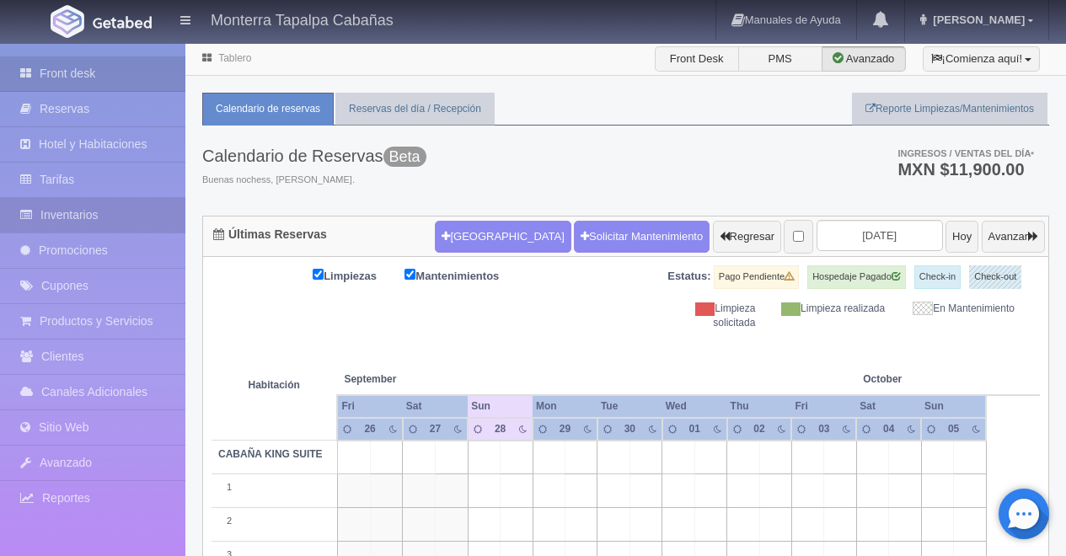
click at [96, 221] on link "Inventarios" at bounding box center [92, 215] width 185 height 35
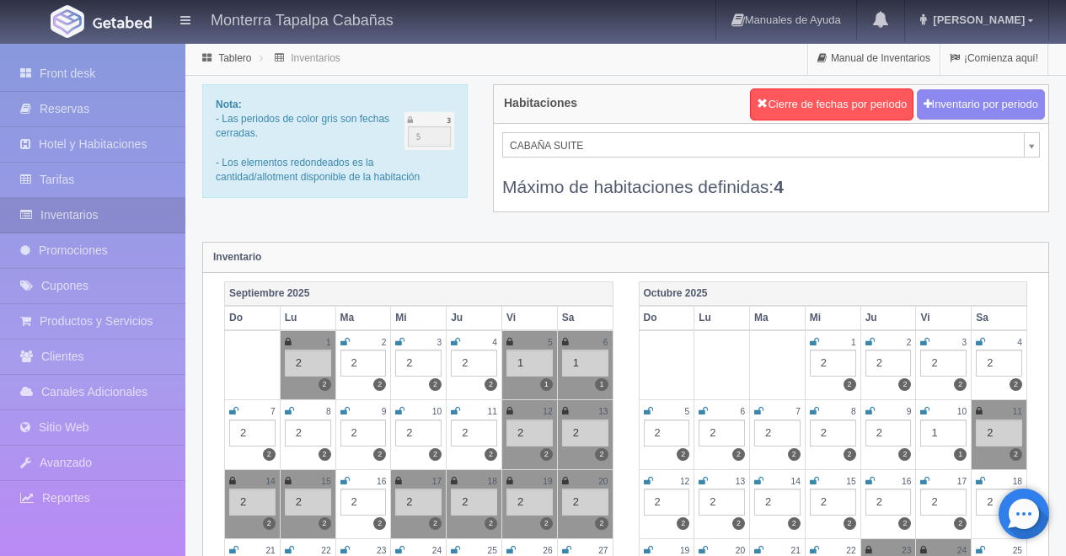
click at [594, 162] on div "Máximo de habitaciones definidas: 4" at bounding box center [771, 178] width 538 height 41
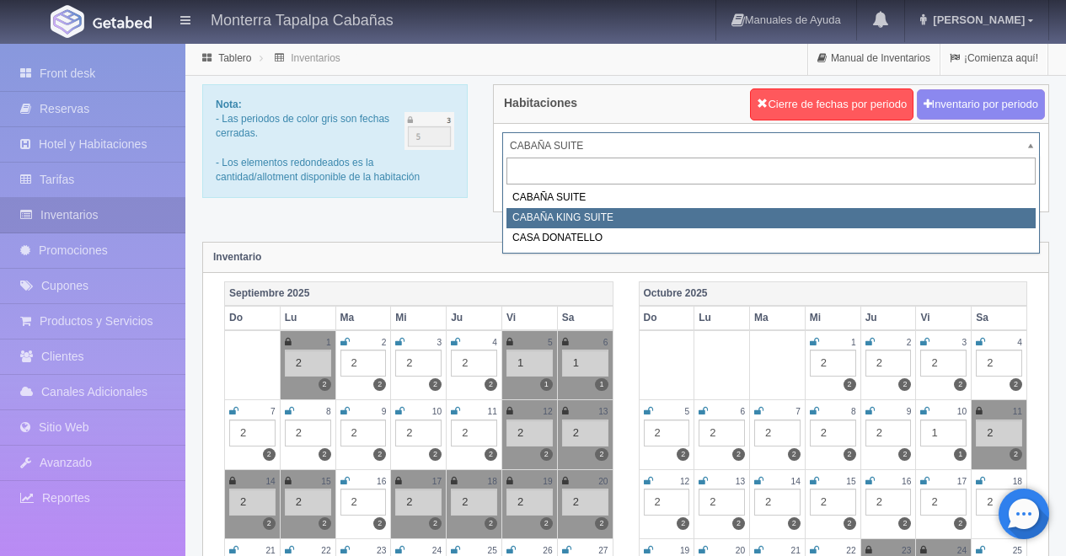
select select "2102"
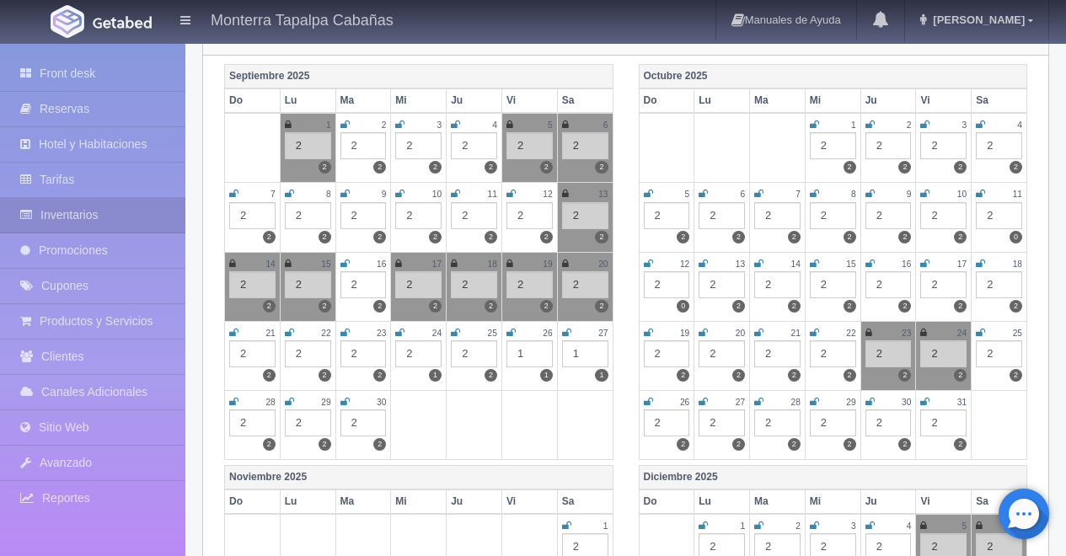
scroll to position [218, 0]
click at [1009, 25] on span "[PERSON_NAME]" at bounding box center [977, 19] width 96 height 13
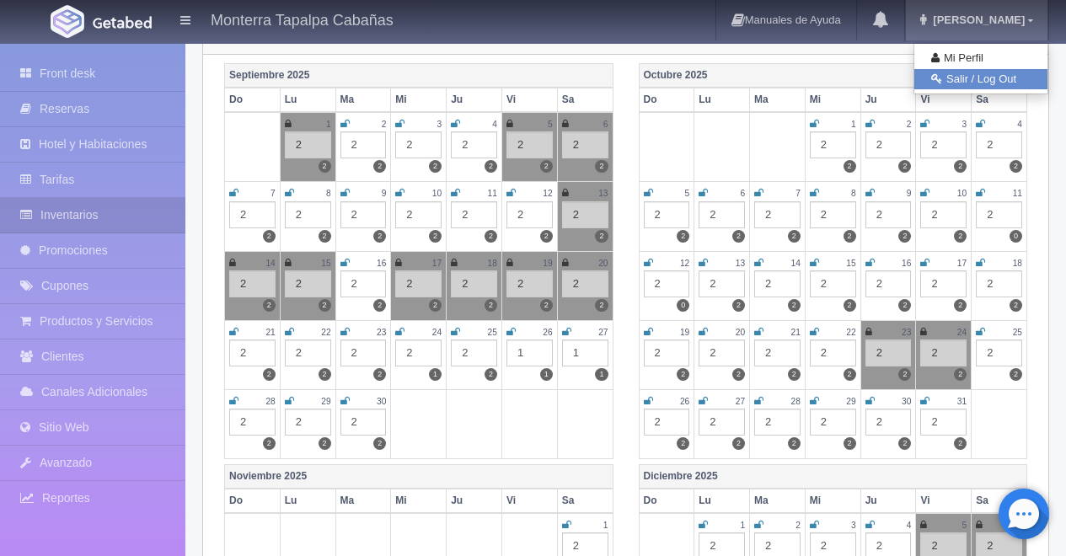
click at [1007, 78] on link "Salir / Log Out" at bounding box center [981, 79] width 133 height 21
